Goal: Communication & Community: Connect with others

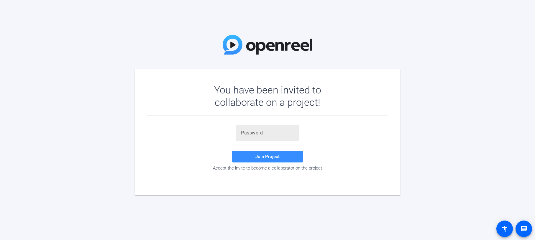
click at [262, 132] on input "text" at bounding box center [267, 132] width 53 height 7
paste input "V;R$+1"
type input "V;R$+1"
click at [249, 160] on span at bounding box center [267, 156] width 71 height 14
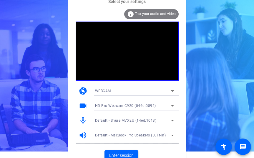
scroll to position [12, 0]
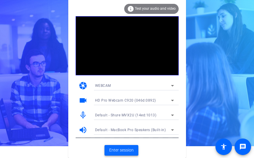
click at [122, 150] on span "Enter session" at bounding box center [121, 150] width 24 height 6
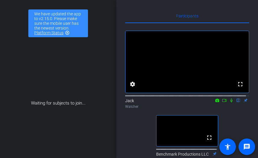
click at [230, 103] on mat-icon at bounding box center [230, 100] width 7 height 5
click at [222, 102] on icon at bounding box center [224, 100] width 5 height 4
click at [68, 35] on mat-icon "highlight_off" at bounding box center [67, 32] width 5 height 5
click at [67, 41] on div "Waiting for subjects to join..." at bounding box center [58, 103] width 113 height 125
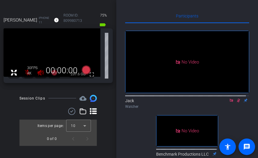
click at [111, 59] on div "fullscreen 237.6 GB" at bounding box center [58, 55] width 109 height 55
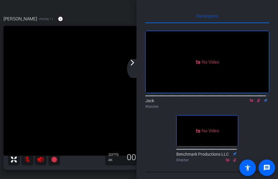
click at [132, 63] on mat-icon "arrow_forward_ios" at bounding box center [132, 62] width 7 height 7
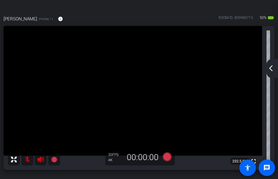
click at [269, 73] on div "arrow_back_ios_new arrow_forward_ios" at bounding box center [271, 68] width 12 height 19
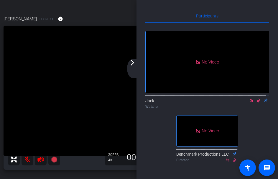
click at [130, 65] on mat-icon "arrow_forward_ios" at bounding box center [132, 62] width 7 height 7
